Goal: Information Seeking & Learning: Learn about a topic

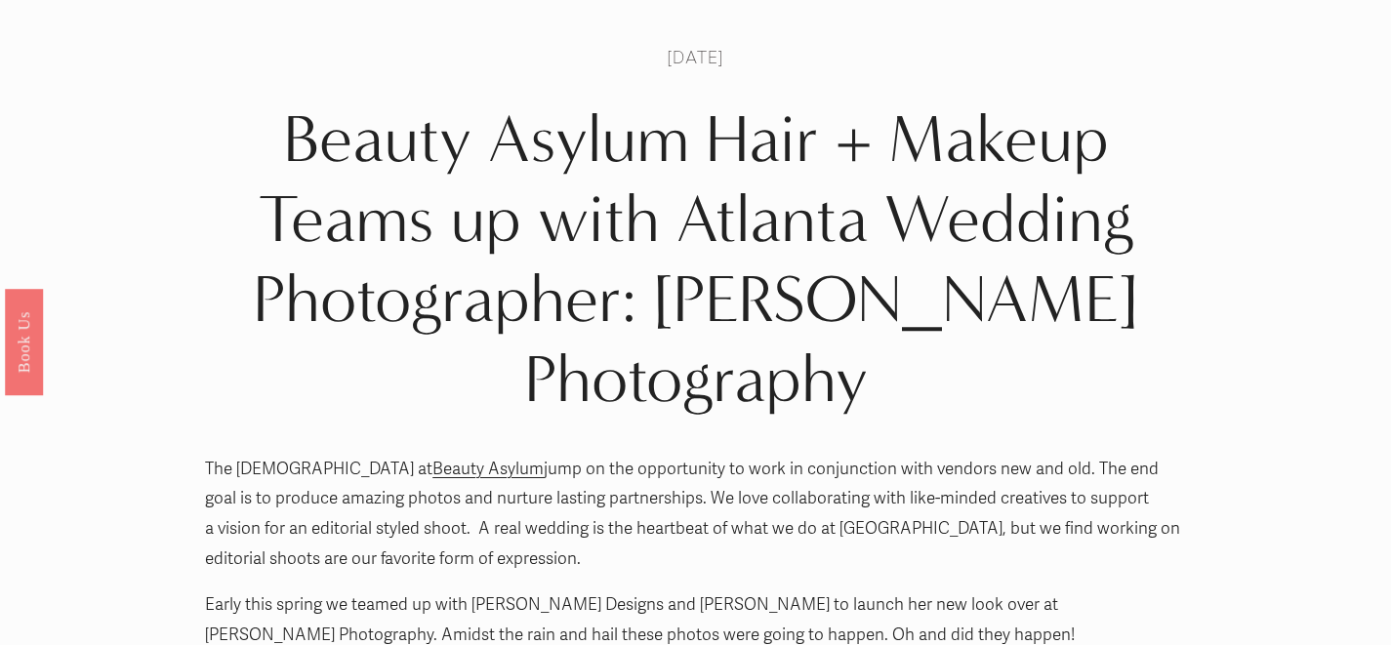
scroll to position [61, 0]
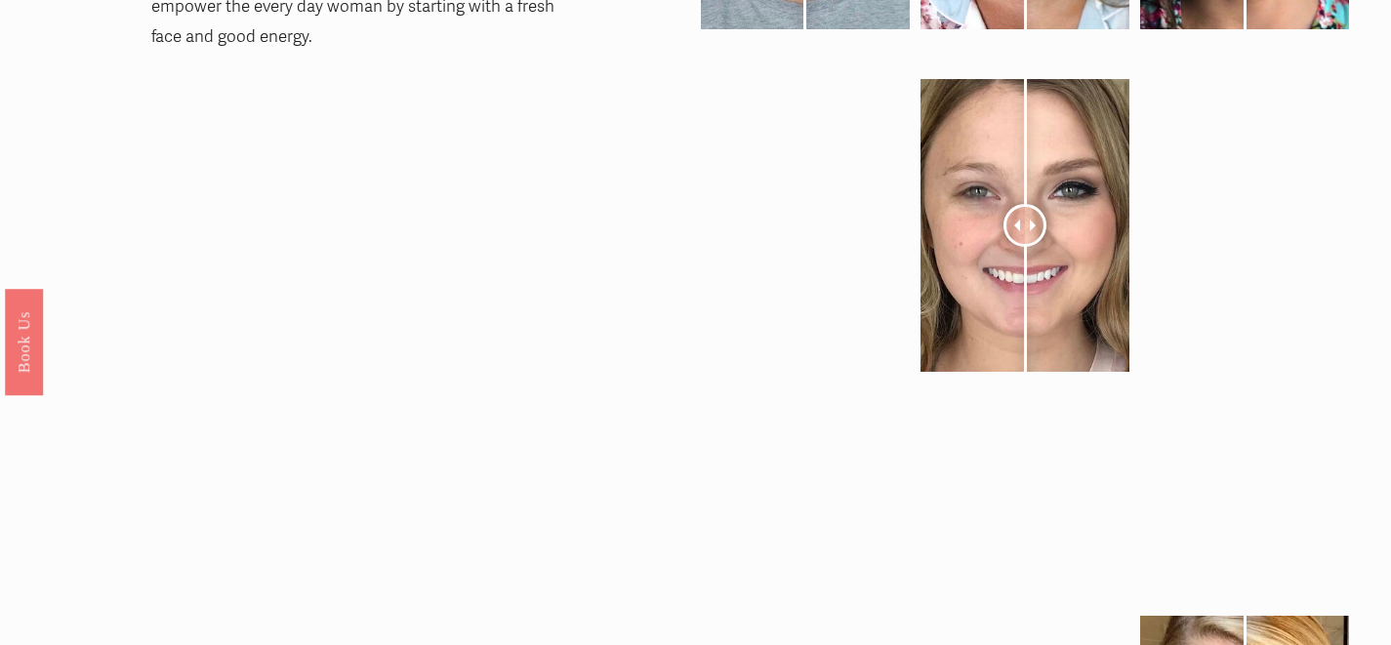
scroll to position [62, 0]
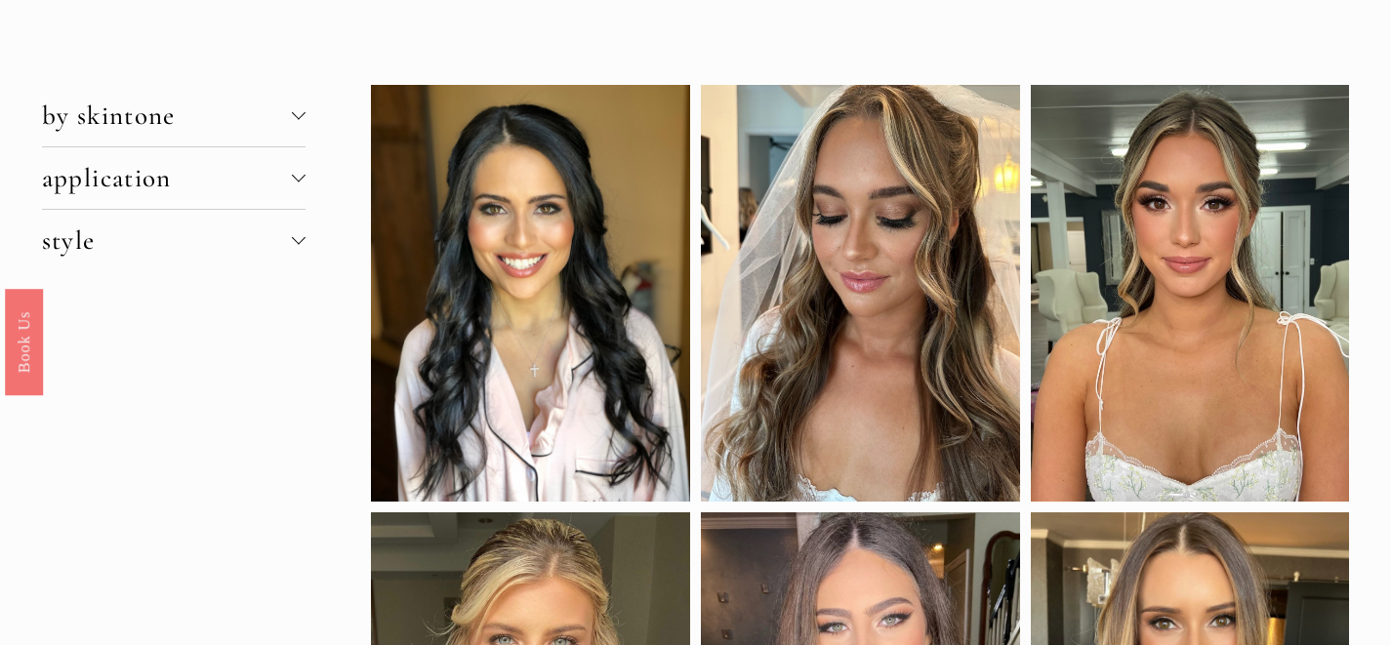
scroll to position [43, 0]
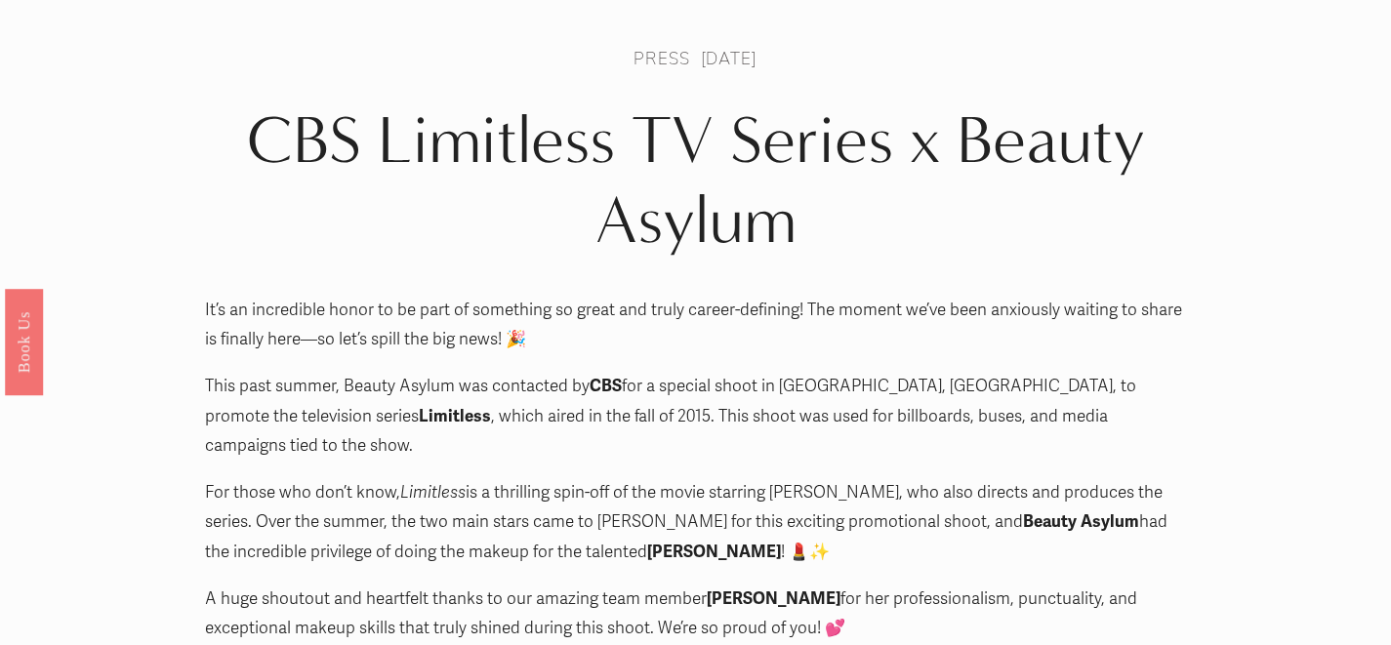
scroll to position [37, 0]
